Goal: Information Seeking & Learning: Check status

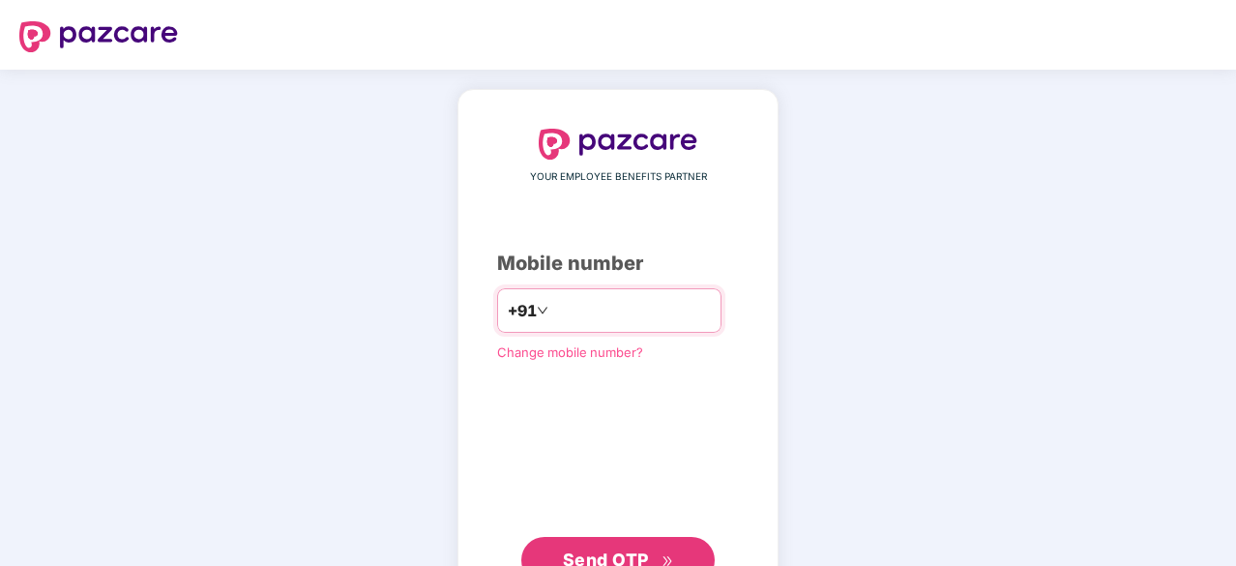
type input "**********"
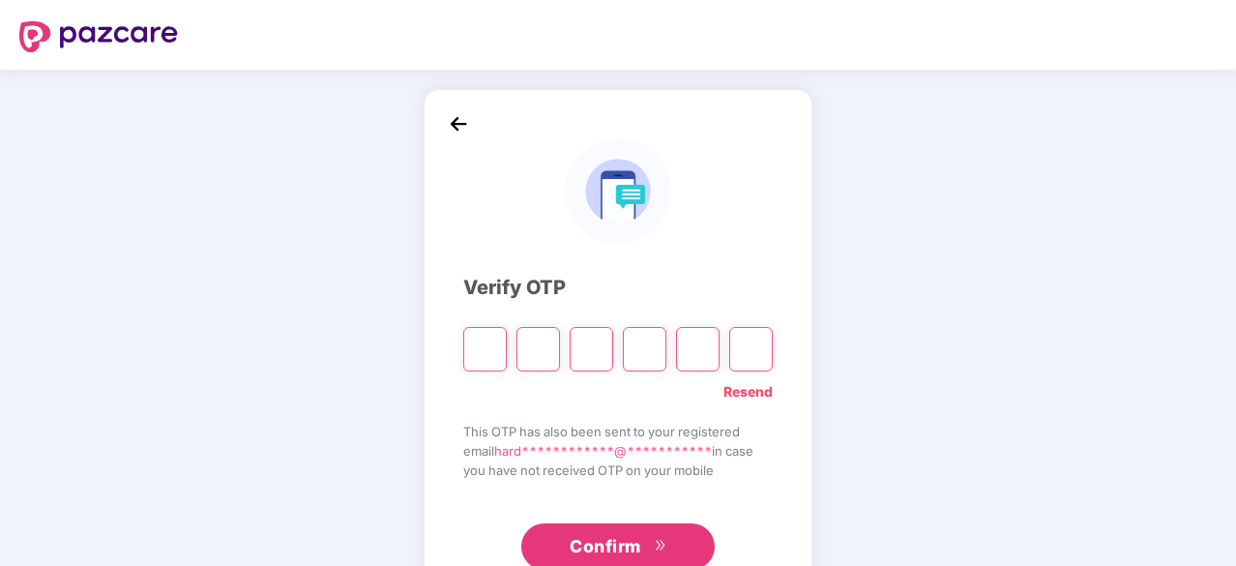
type input "*"
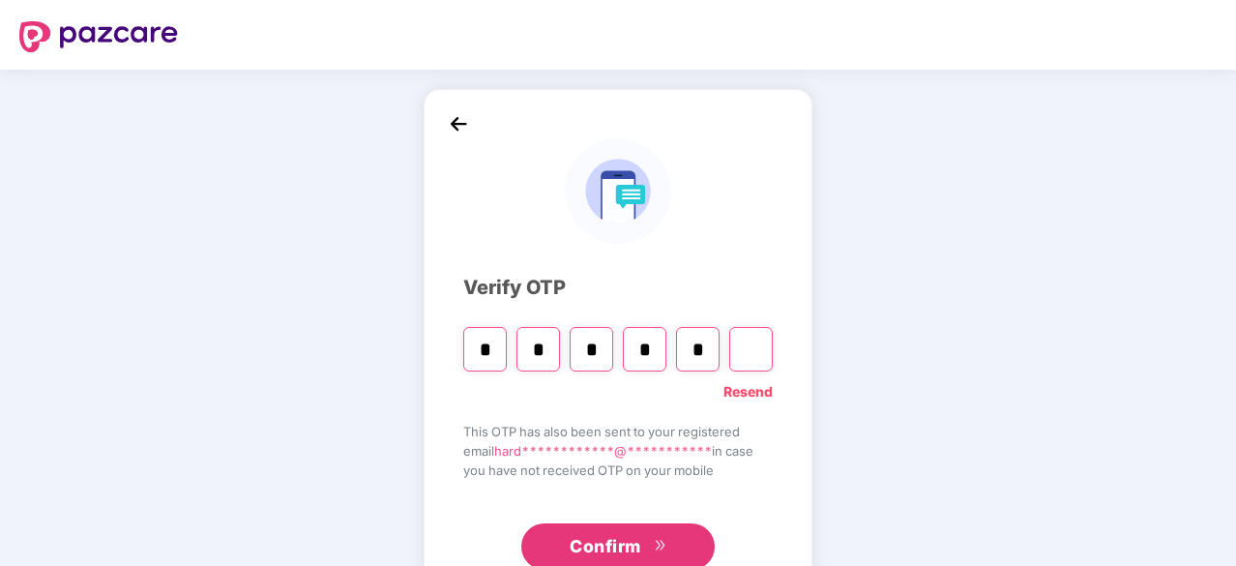
type input "*"
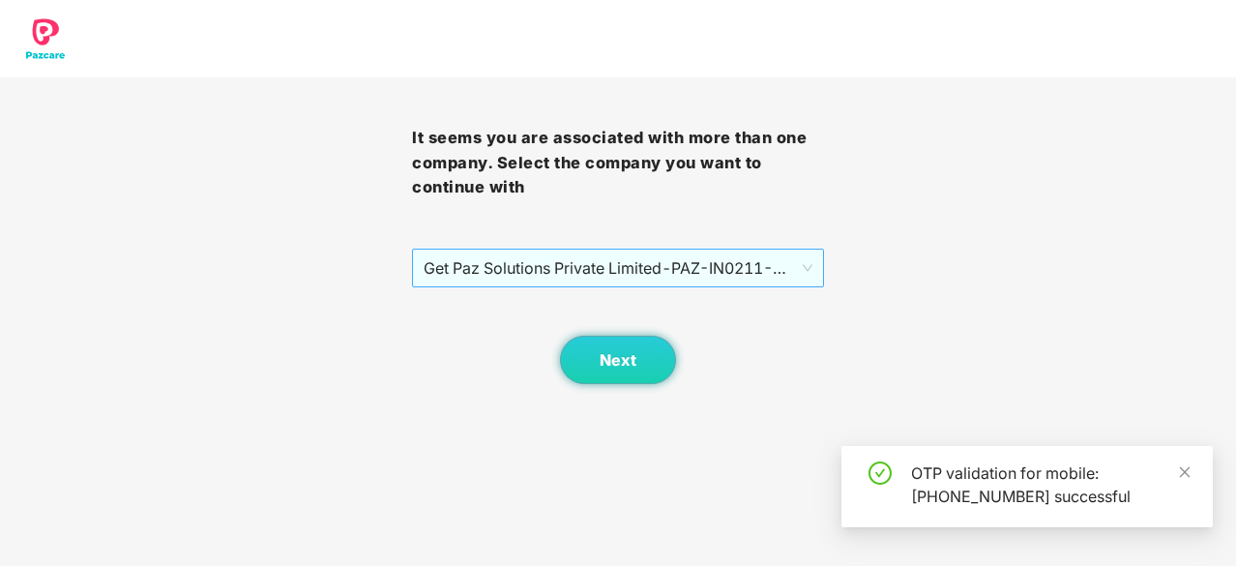
click at [501, 270] on span "Get Paz Solutions Private Limited - PAZ-IN0211 - EMPLOYEE" at bounding box center [618, 268] width 389 height 37
click at [478, 266] on span "Get Paz Solutions Private Limited - PAZ-IN0211 - EMPLOYEE" at bounding box center [618, 268] width 389 height 37
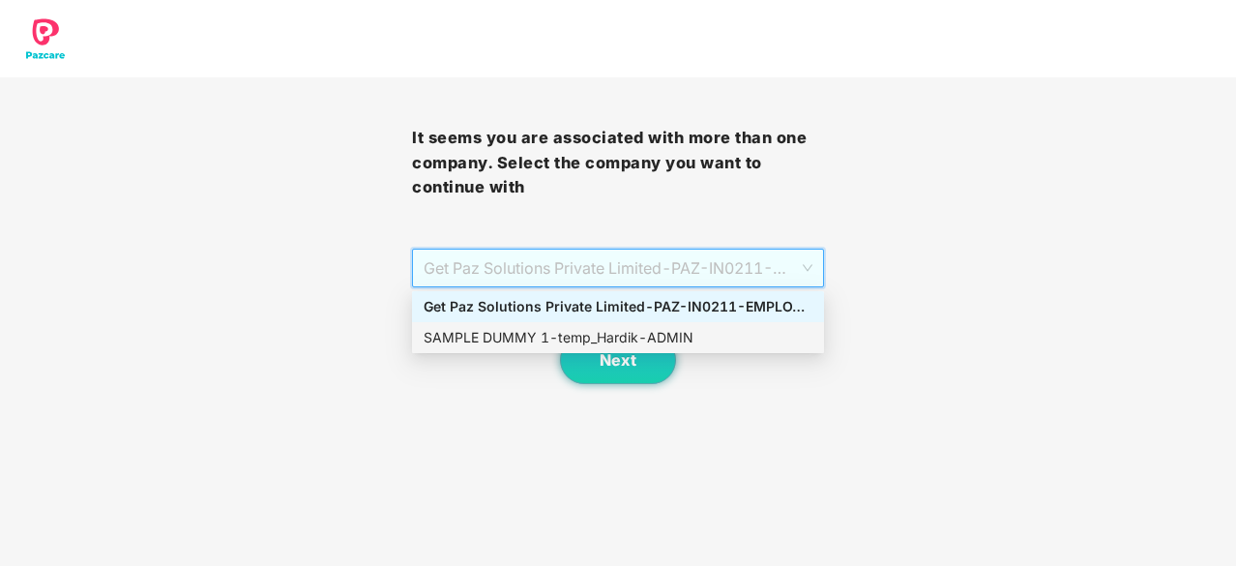
click at [497, 345] on div "SAMPLE DUMMY 1 - temp_Hardik - ADMIN" at bounding box center [618, 337] width 389 height 21
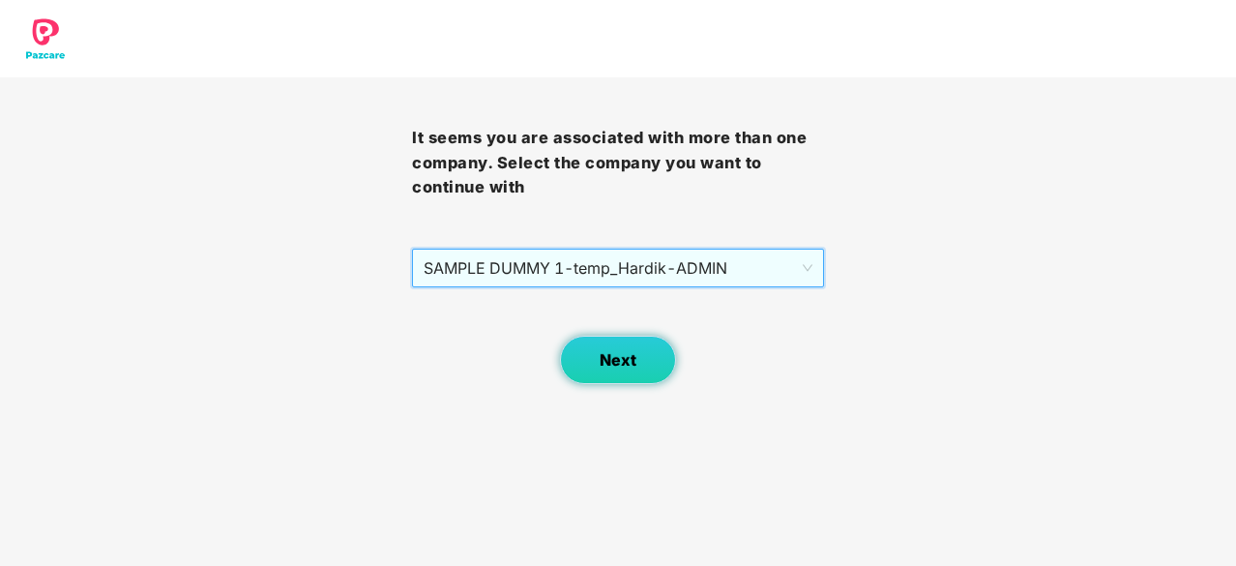
click at [630, 347] on button "Next" at bounding box center [618, 360] width 116 height 48
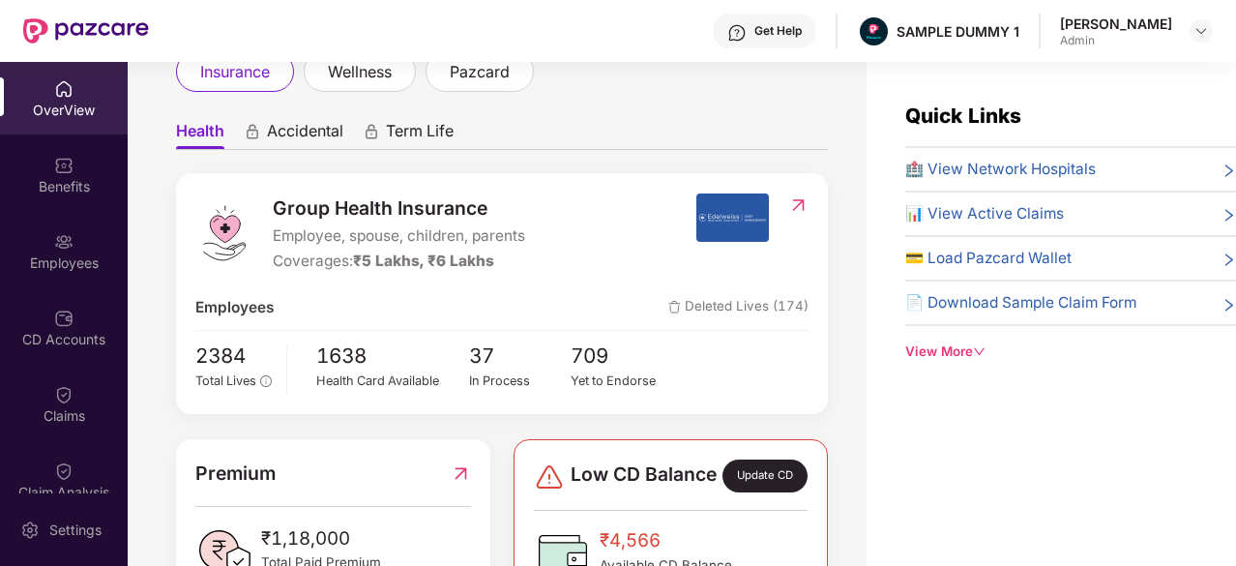
scroll to position [138, 0]
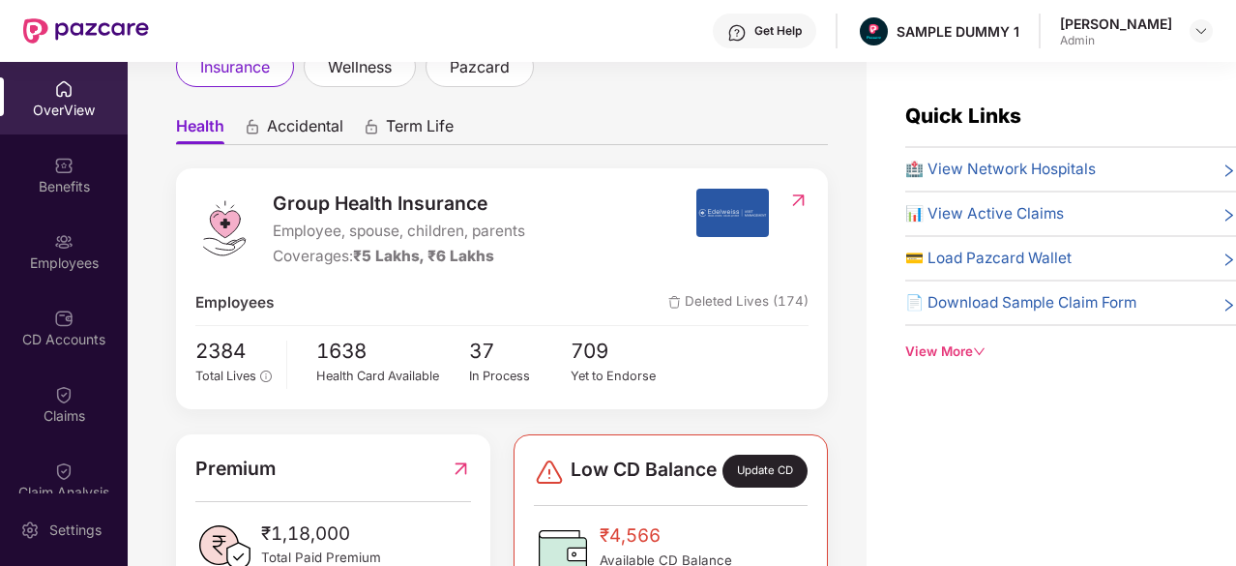
drag, startPoint x: 428, startPoint y: 250, endPoint x: 1031, endPoint y: 404, distance: 623.2
click at [1031, 404] on div "Quick Links 🏥 View Network Hospitals 📊 View Active Claims 💳 Load Pazcard Wallet…" at bounding box center [1052, 345] width 370 height 566
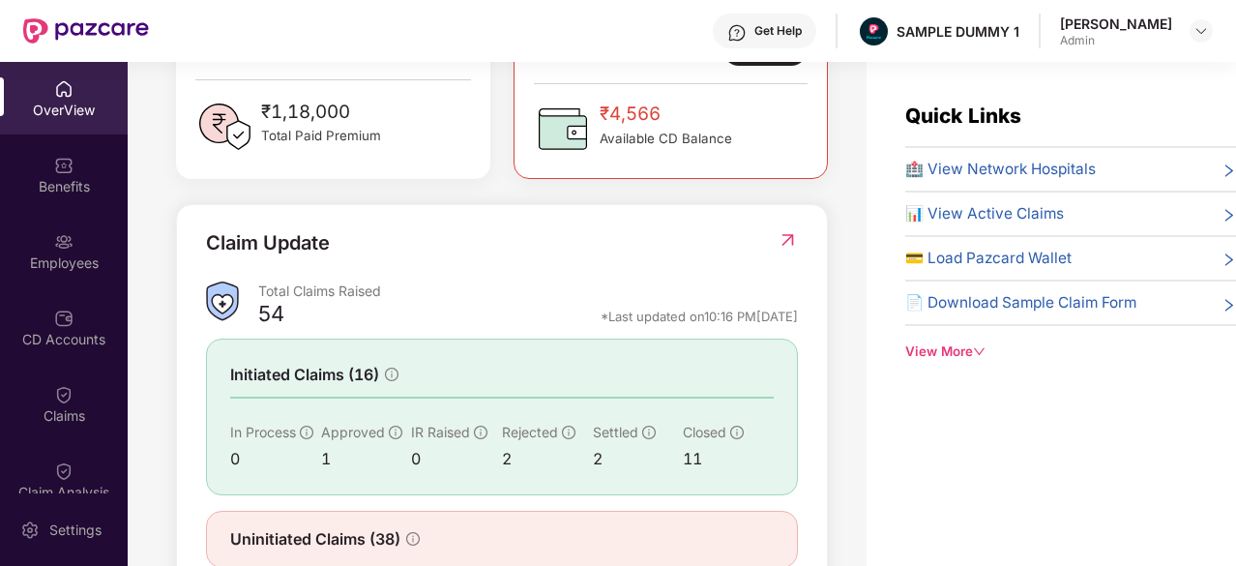
scroll to position [564, 0]
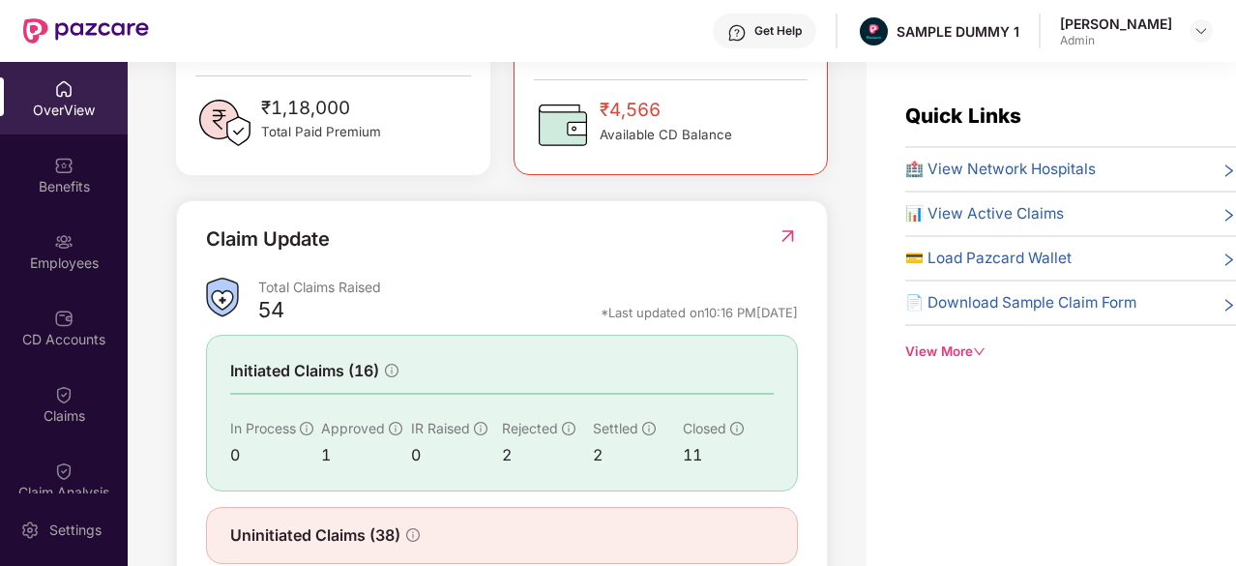
click at [1065, 165] on span "🏥 View Network Hospitals" at bounding box center [1001, 169] width 191 height 23
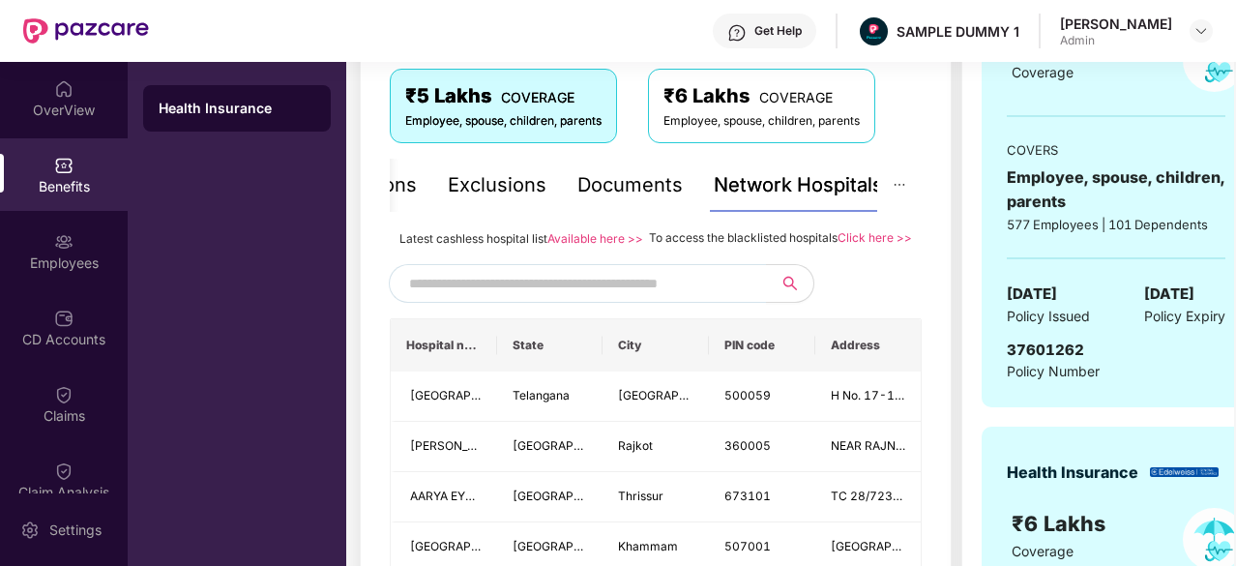
scroll to position [331, 0]
click at [553, 297] on input "text" at bounding box center [574, 282] width 331 height 29
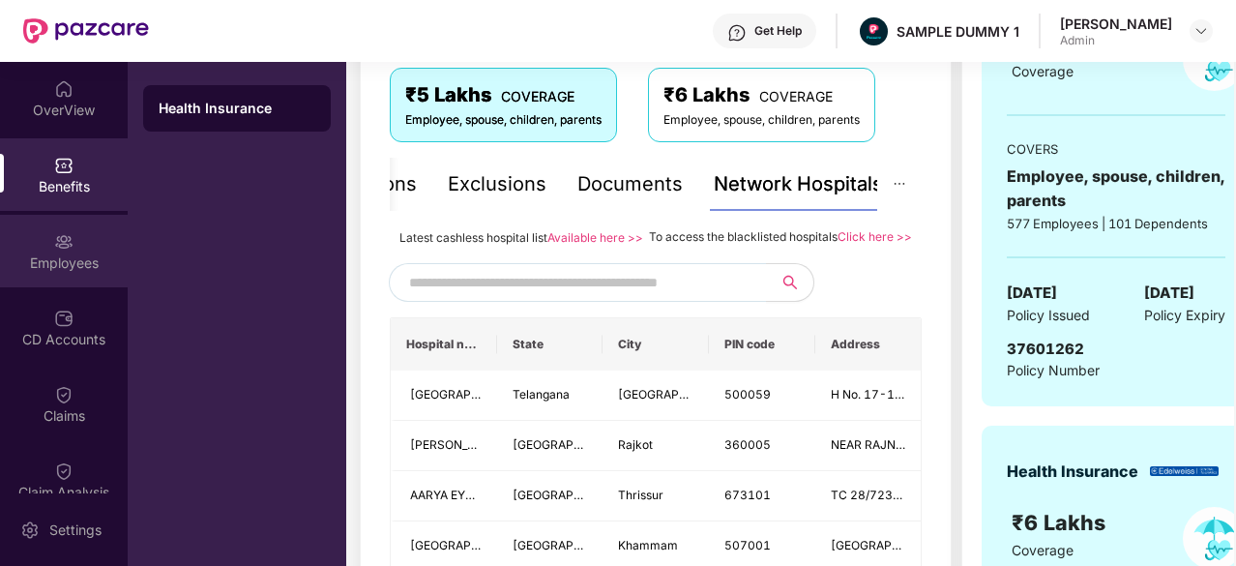
click at [73, 261] on div "Employees" at bounding box center [64, 262] width 128 height 19
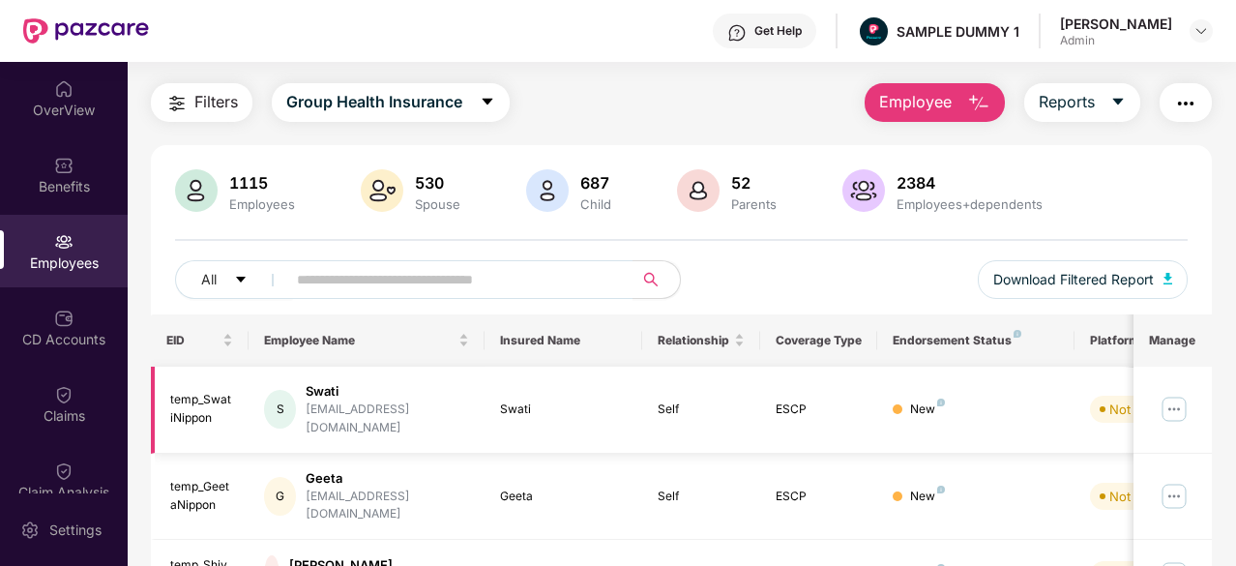
scroll to position [0, 0]
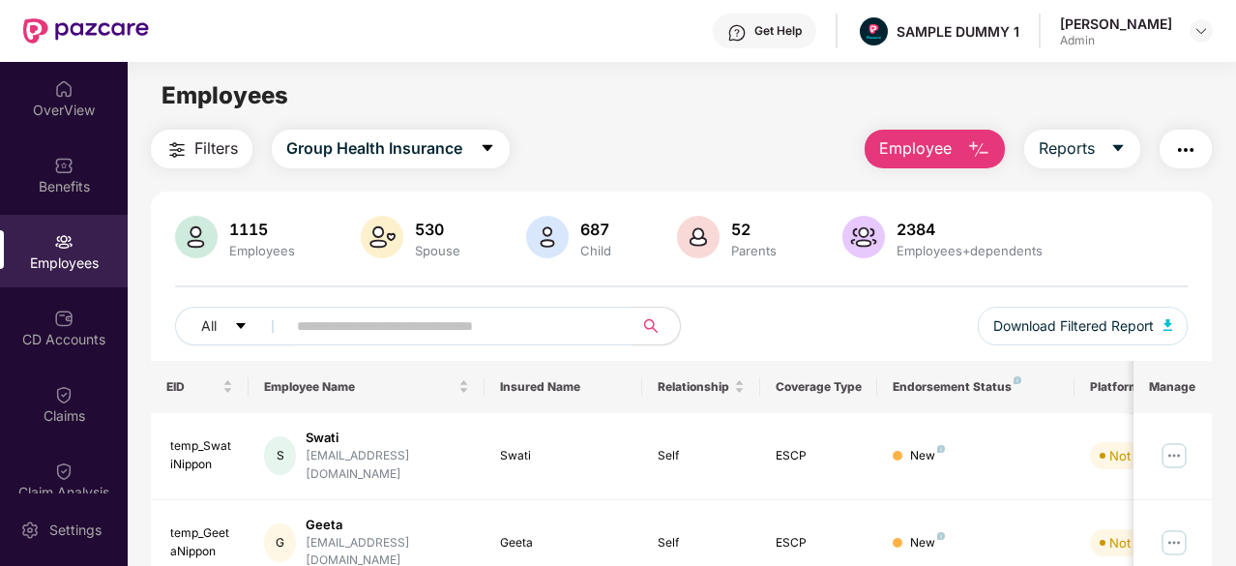
click at [899, 143] on span "Employee" at bounding box center [915, 148] width 73 height 24
click at [70, 328] on div "CD Accounts" at bounding box center [64, 327] width 128 height 73
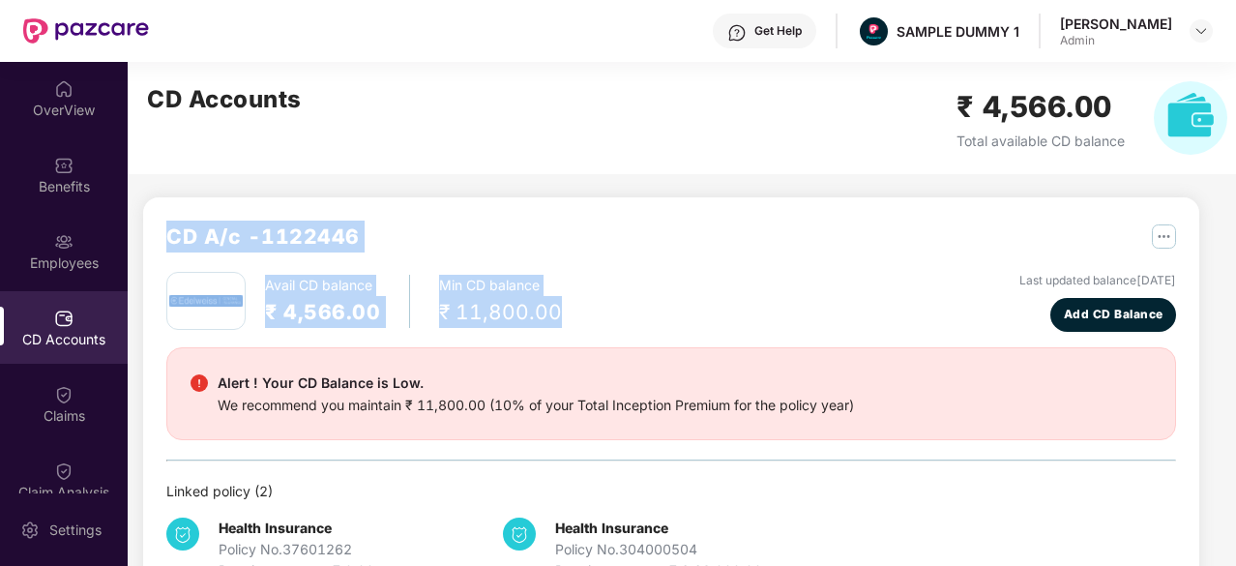
drag, startPoint x: 156, startPoint y: 231, endPoint x: 614, endPoint y: 319, distance: 467.0
click at [614, 319] on div "CD A/c - 1122446 Avail CD balance ₹ 4,566.00 Min CD balance ₹ 11,800.00 Last up…" at bounding box center [671, 400] width 1056 height 407
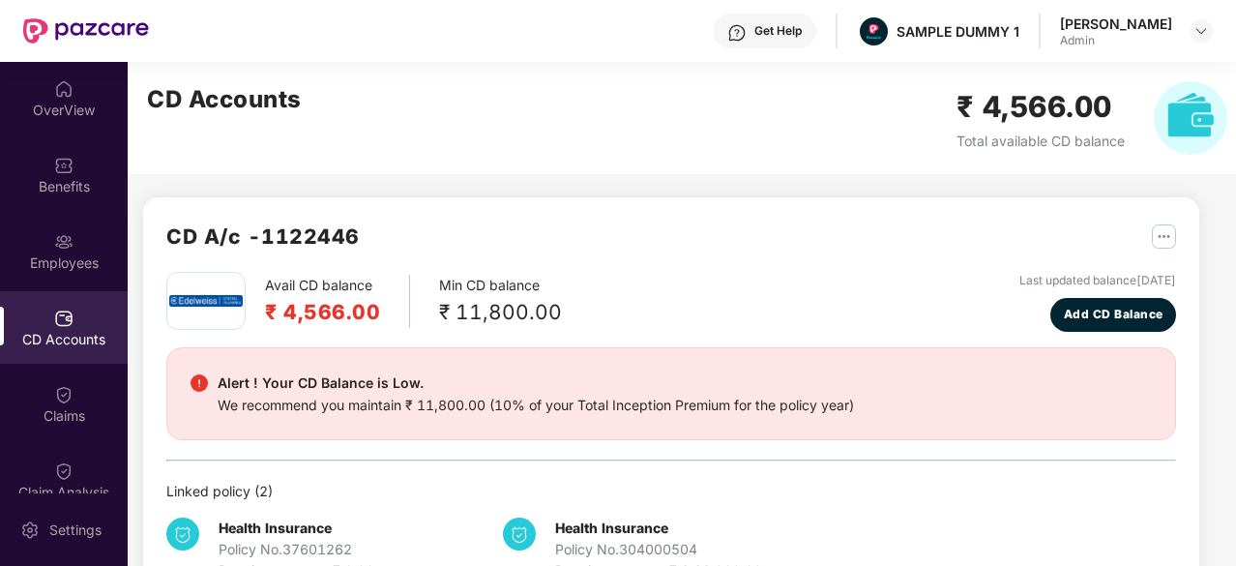
click at [599, 104] on div "CD Accounts ₹ 4,566.00 Total available CD balance" at bounding box center [687, 118] width 1119 height 112
click at [23, 104] on div "OverView" at bounding box center [64, 110] width 128 height 19
